Goal: Navigation & Orientation: Go to known website

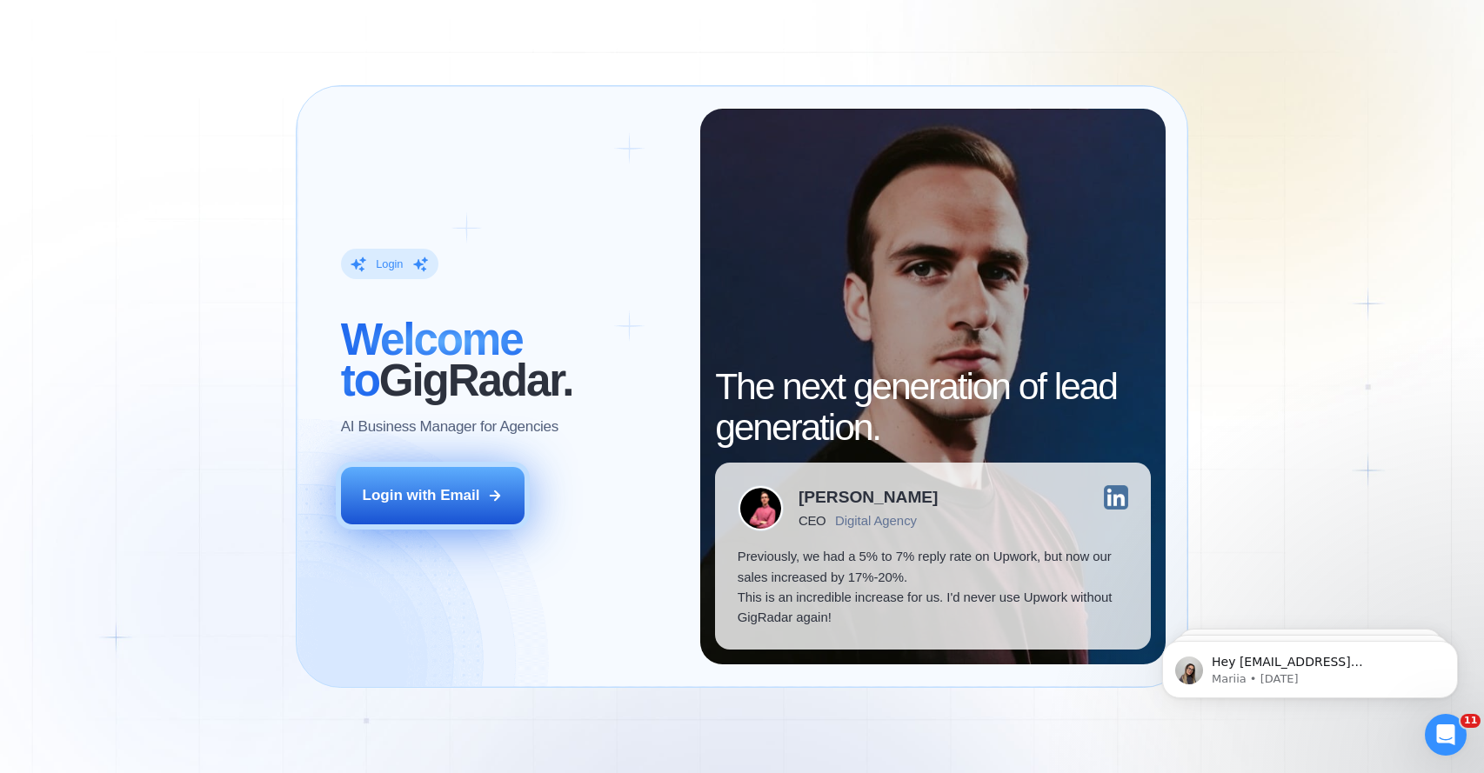
click at [438, 489] on div "Login with Email" at bounding box center [421, 495] width 117 height 20
